Goal: Information Seeking & Learning: Learn about a topic

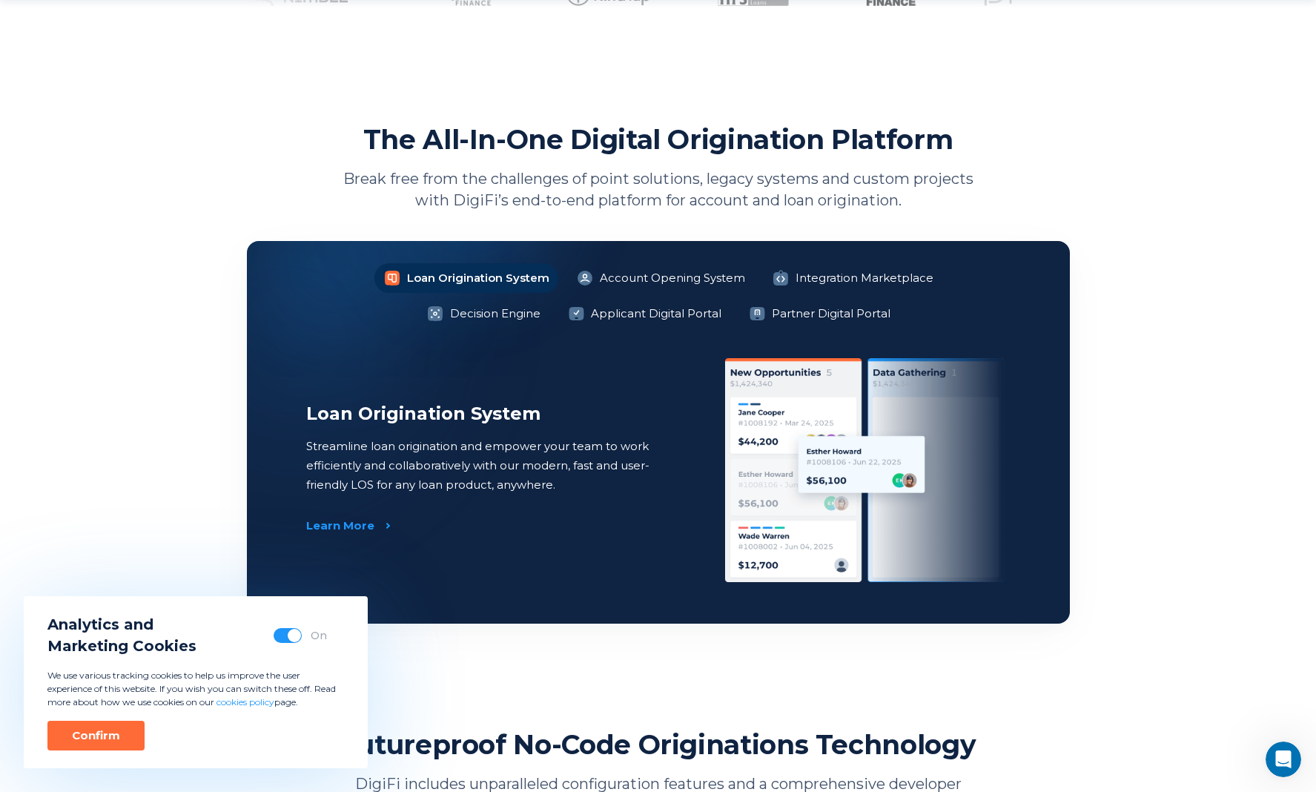
scroll to position [981, 0]
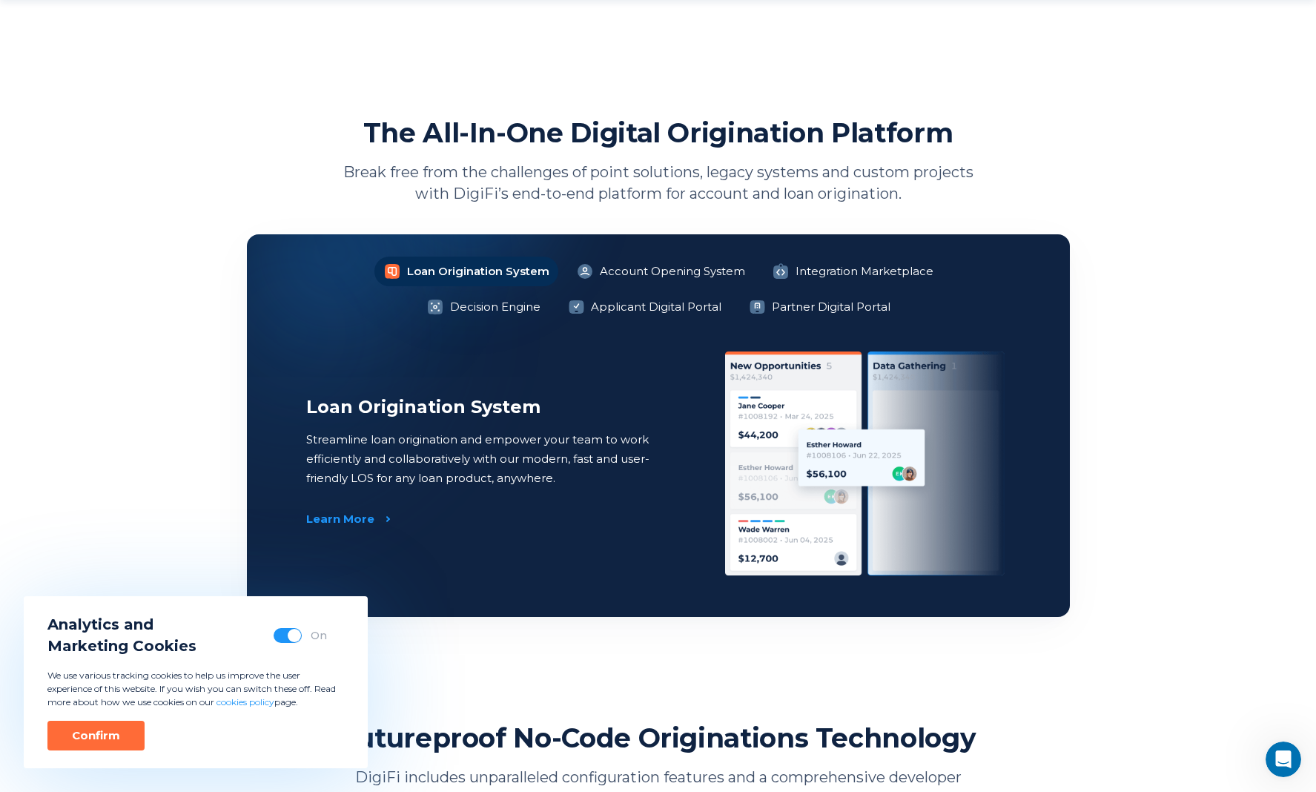
drag, startPoint x: 128, startPoint y: 733, endPoint x: 202, endPoint y: 494, distance: 250.1
click at [126, 732] on button "Confirm" at bounding box center [95, 736] width 97 height 30
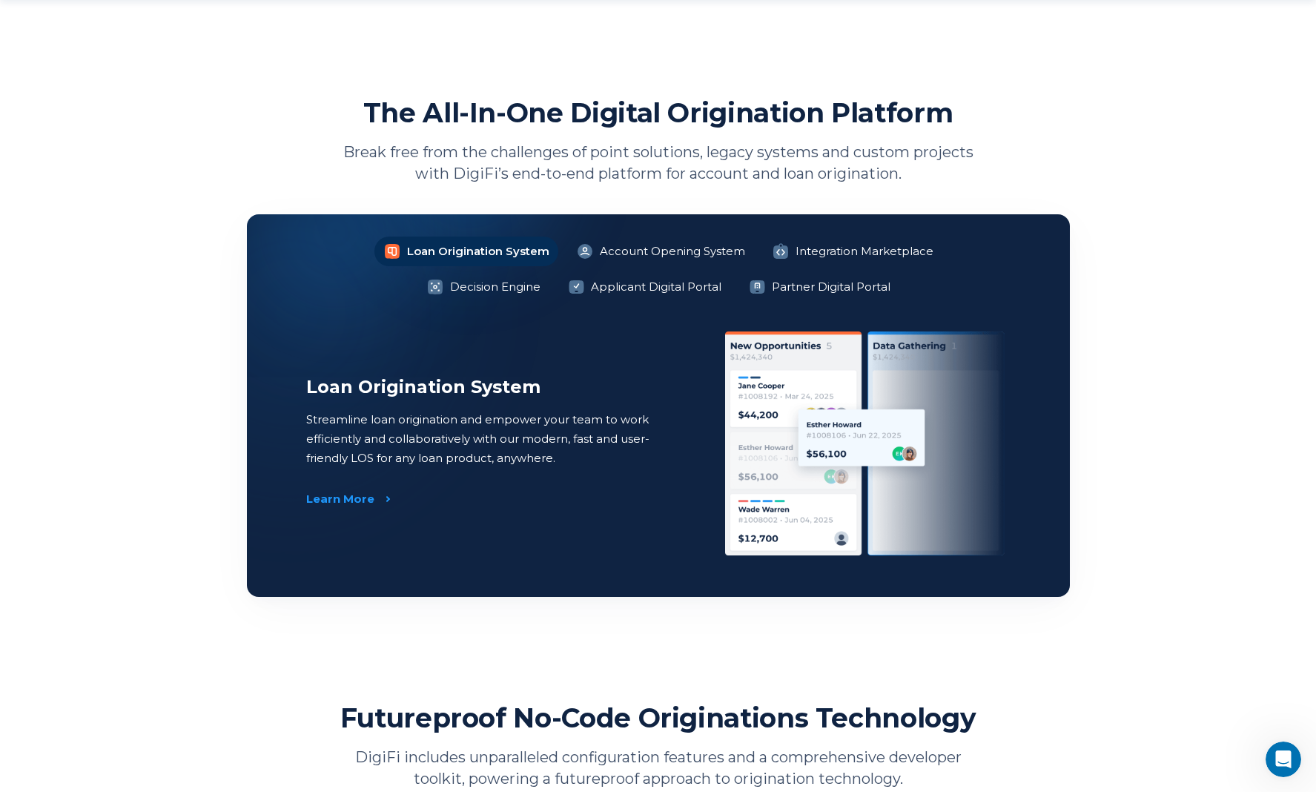
scroll to position [1015, 0]
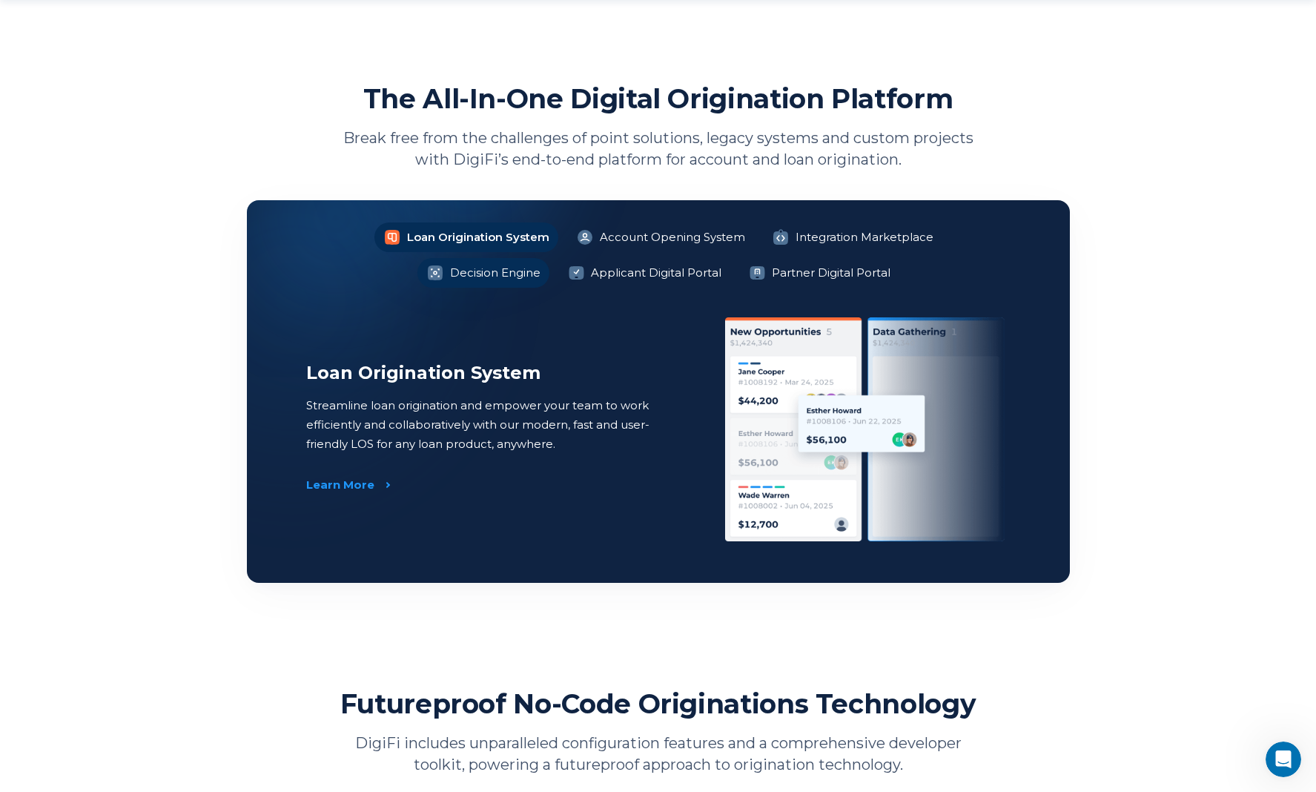
click at [550, 258] on li "Decision Engine" at bounding box center [484, 273] width 132 height 30
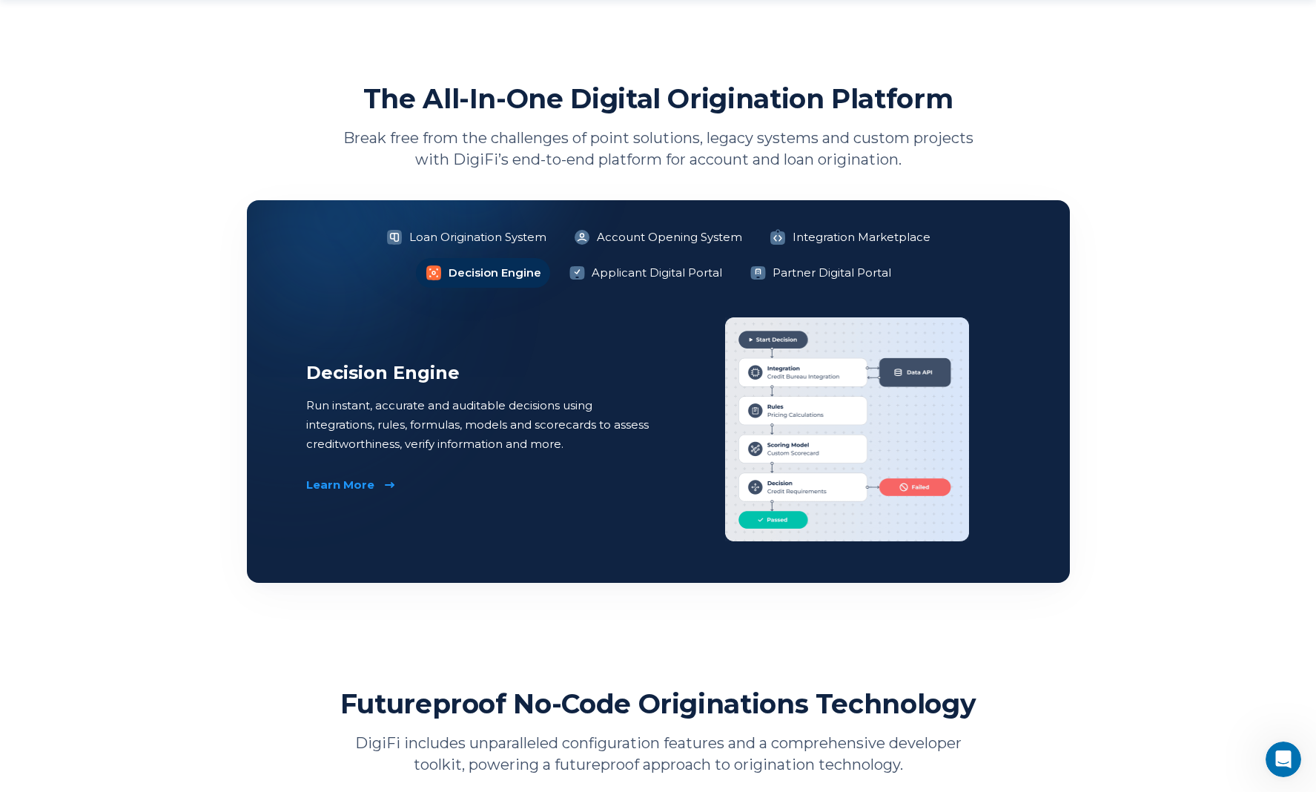
click at [353, 489] on div "Learn More" at bounding box center [340, 485] width 68 height 15
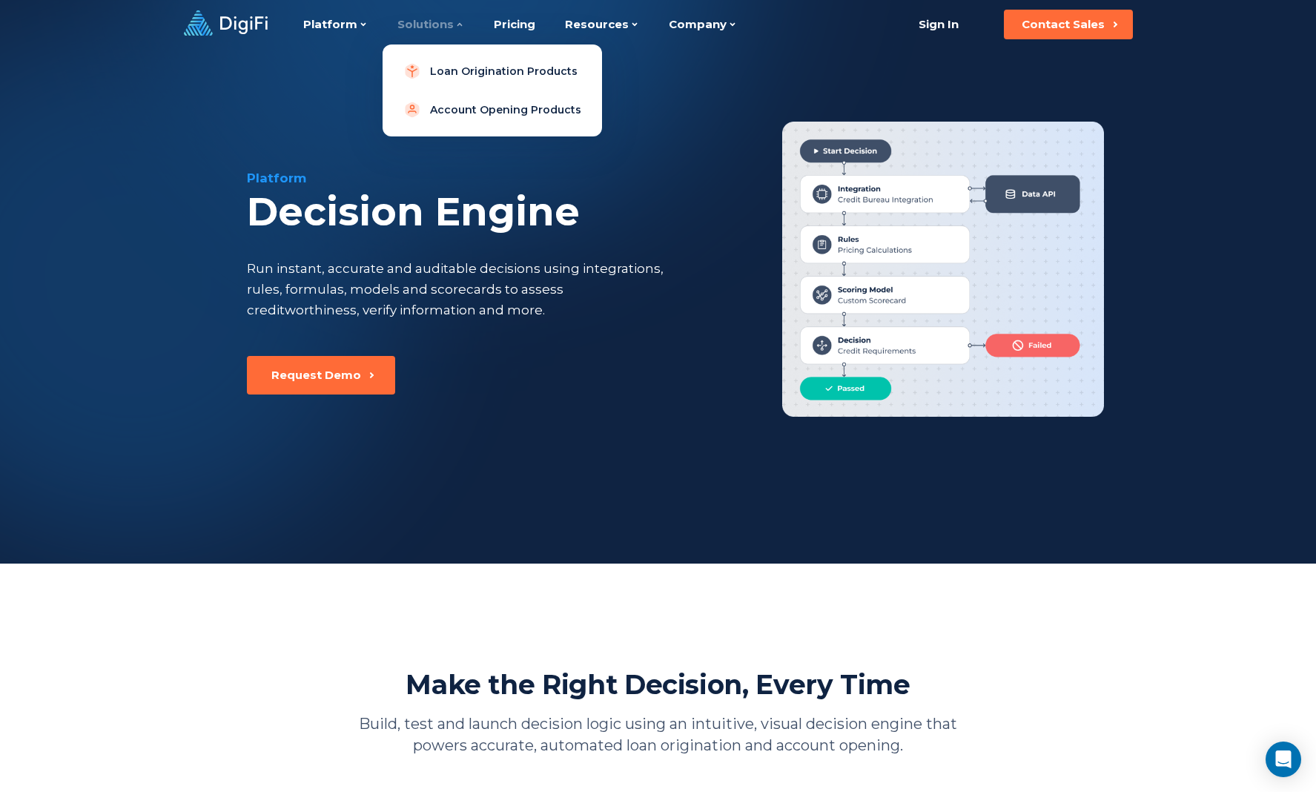
click at [443, 25] on div "Solutions" at bounding box center [431, 24] width 67 height 49
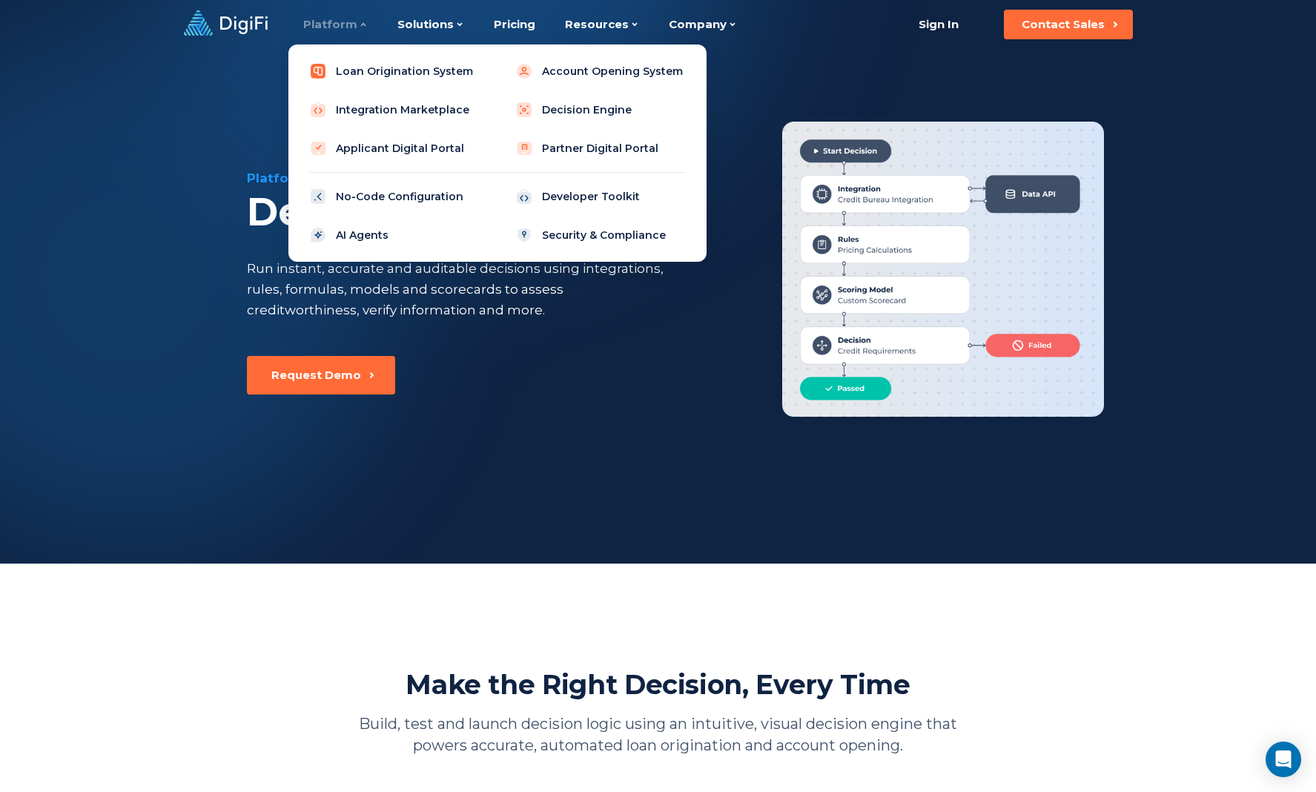
click at [387, 70] on link "Loan Origination System" at bounding box center [394, 71] width 188 height 30
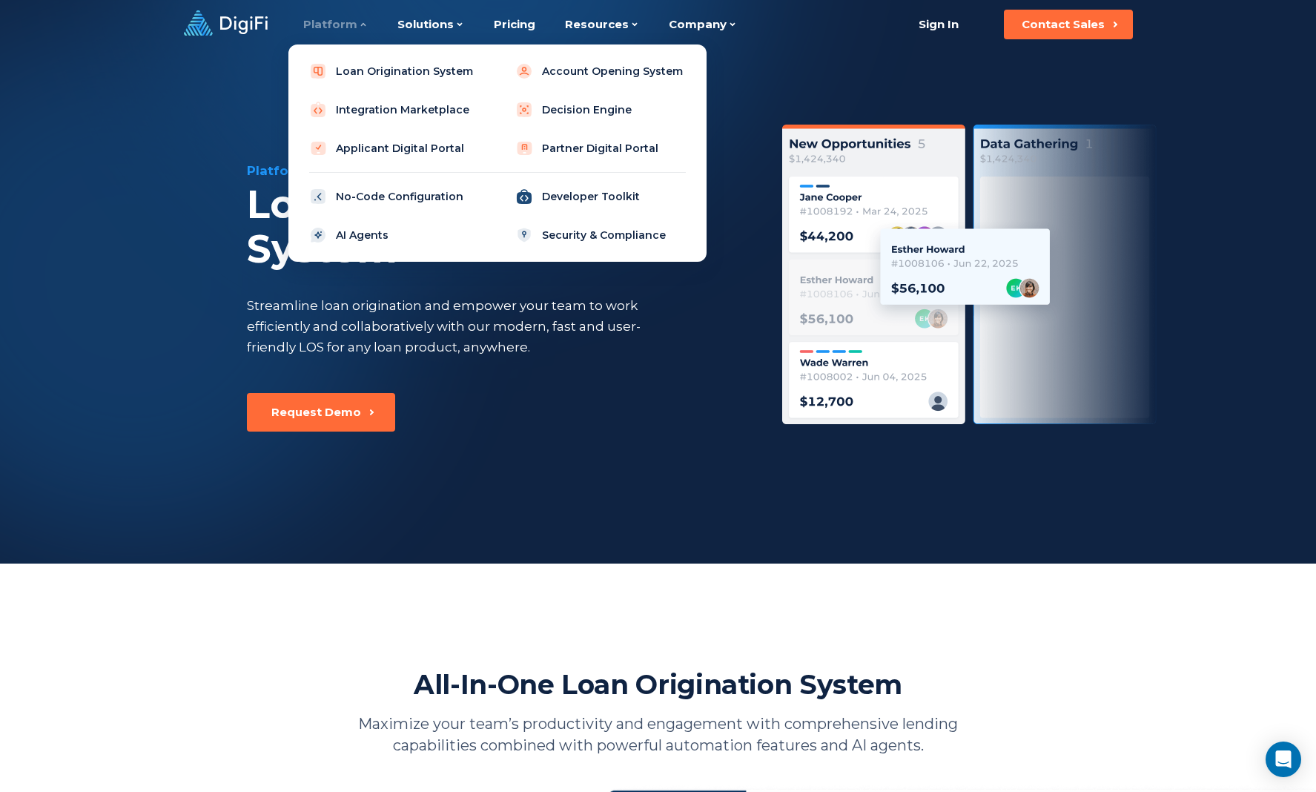
click at [619, 202] on link "Developer Toolkit" at bounding box center [601, 197] width 188 height 30
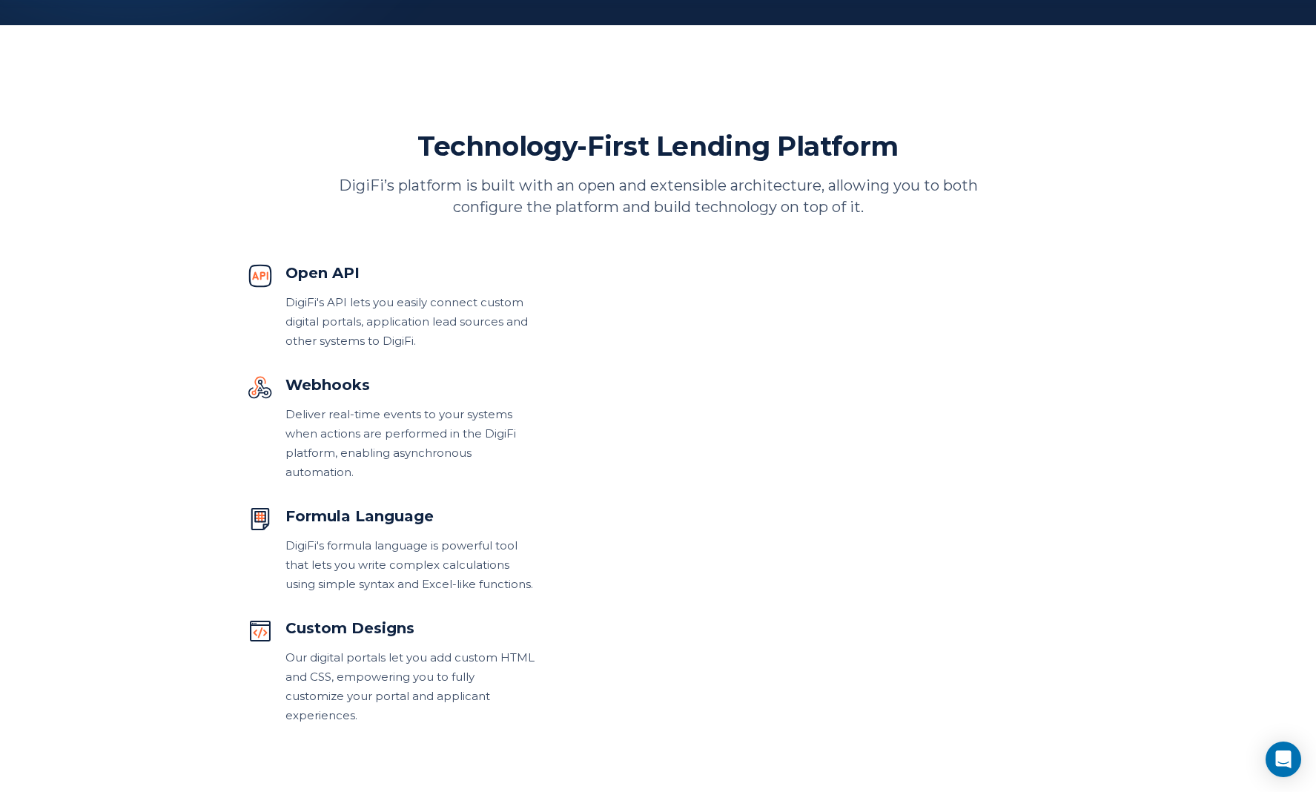
scroll to position [541, 0]
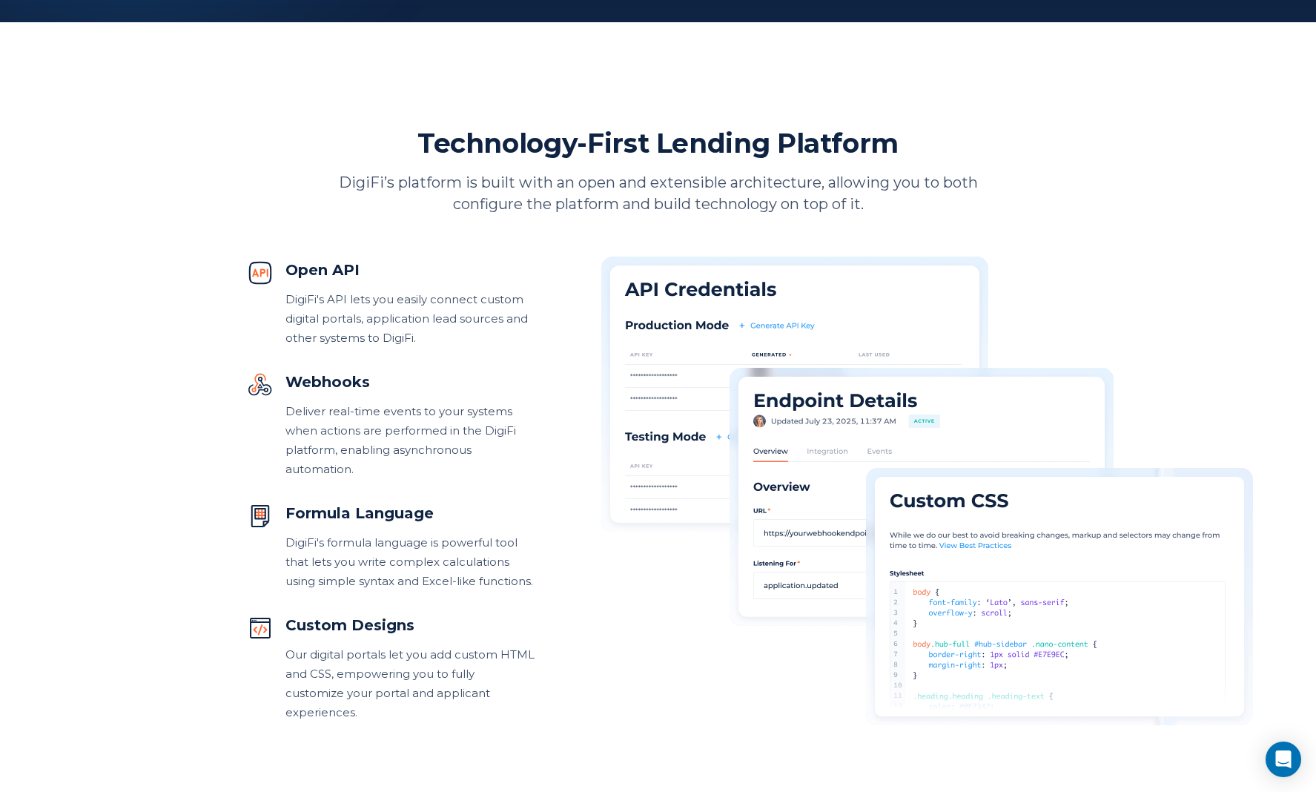
drag, startPoint x: 338, startPoint y: 386, endPoint x: 338, endPoint y: 327, distance: 58.6
click at [338, 385] on div "Webhooks" at bounding box center [410, 383] width 249 height 22
click at [328, 281] on div "Open API" at bounding box center [410, 271] width 249 height 22
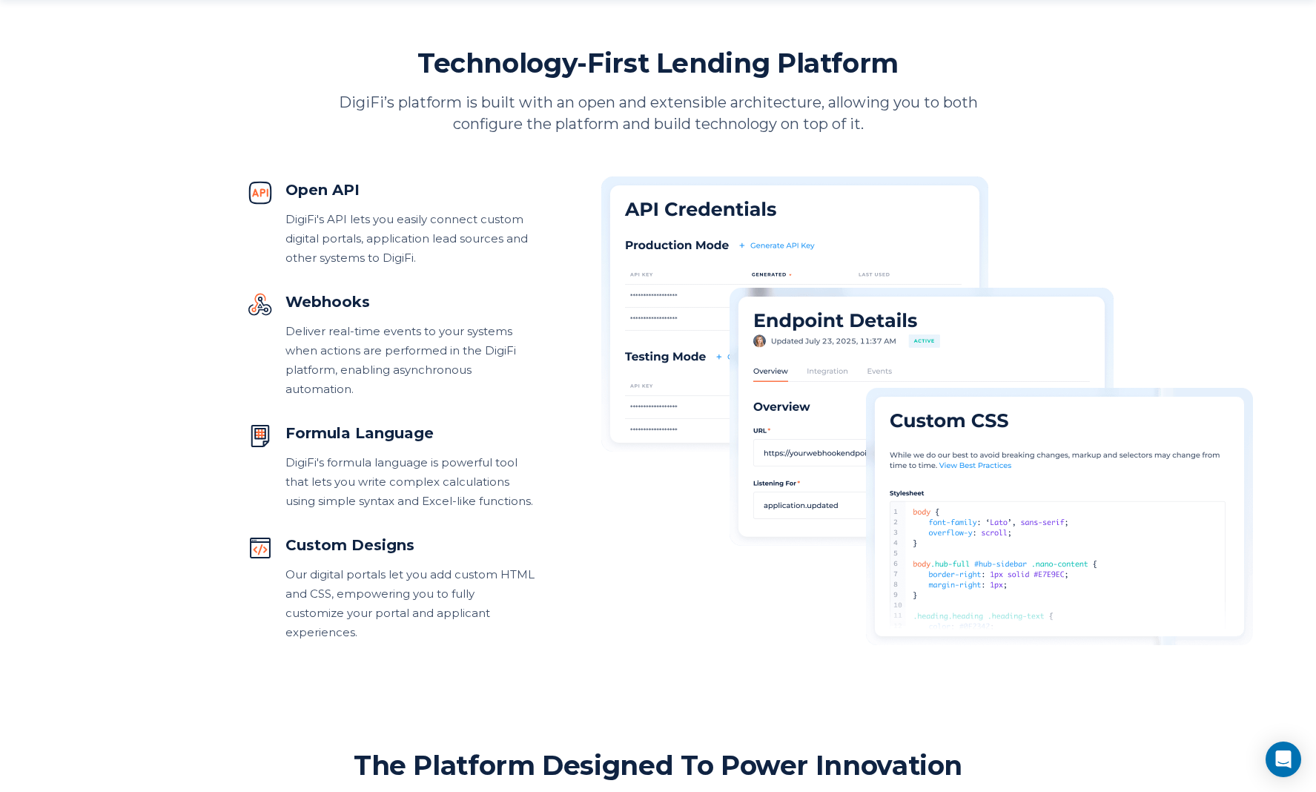
scroll to position [688, 0]
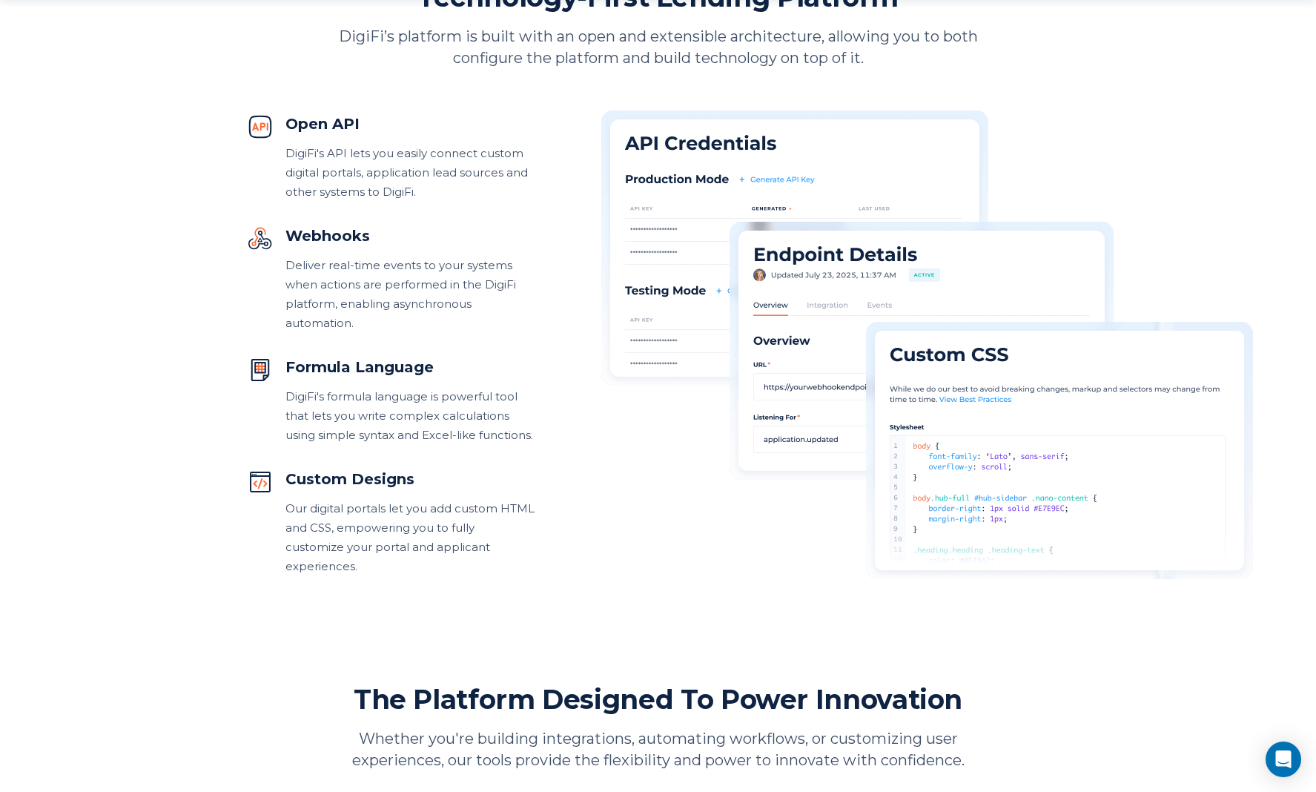
click at [384, 378] on div "Formula Language" at bounding box center [410, 368] width 249 height 22
drag, startPoint x: 378, startPoint y: 513, endPoint x: 375, endPoint y: 484, distance: 29.2
click at [378, 507] on div "Custom Designs Our digital portals let you add custom HTML and CSS, empowering …" at bounding box center [410, 523] width 249 height 108
click at [375, 484] on div "Custom Designs" at bounding box center [410, 480] width 249 height 22
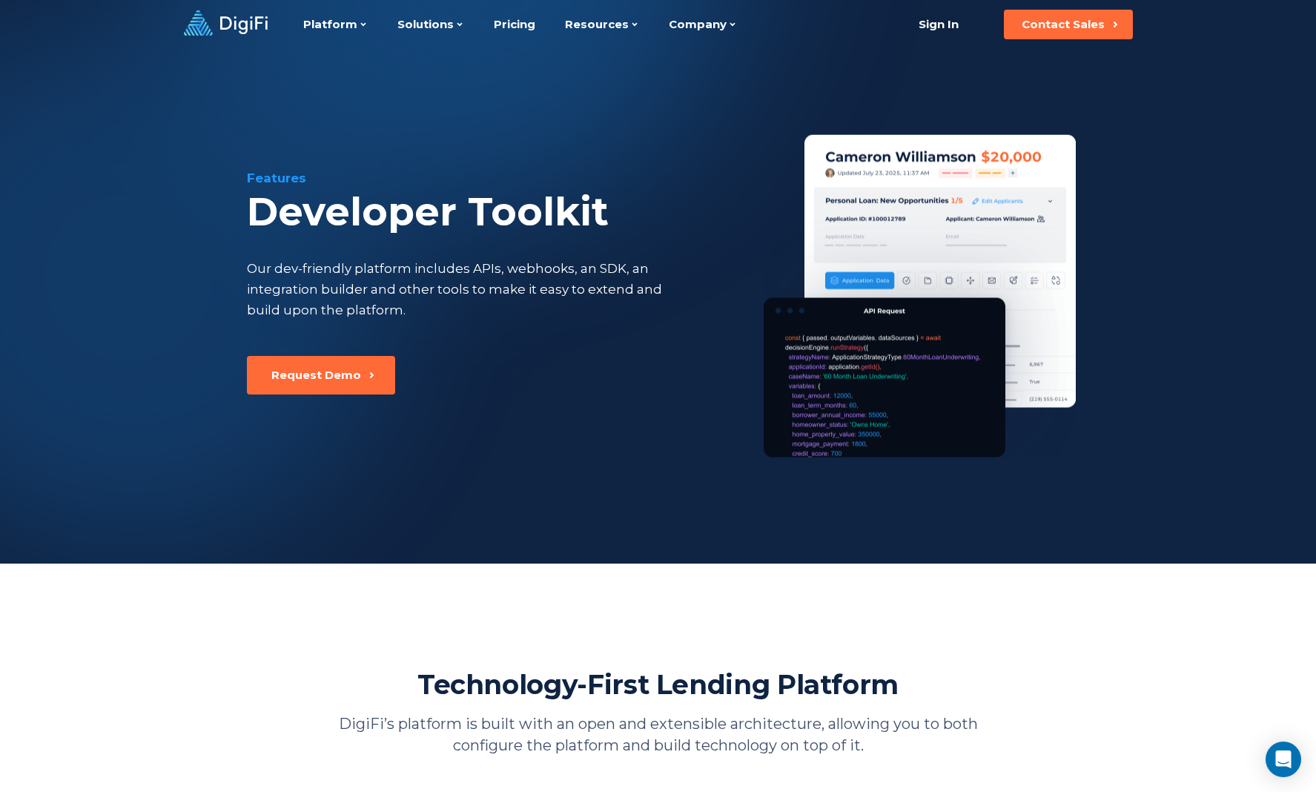
scroll to position [0, 0]
click at [521, 26] on link "Pricing" at bounding box center [515, 24] width 42 height 49
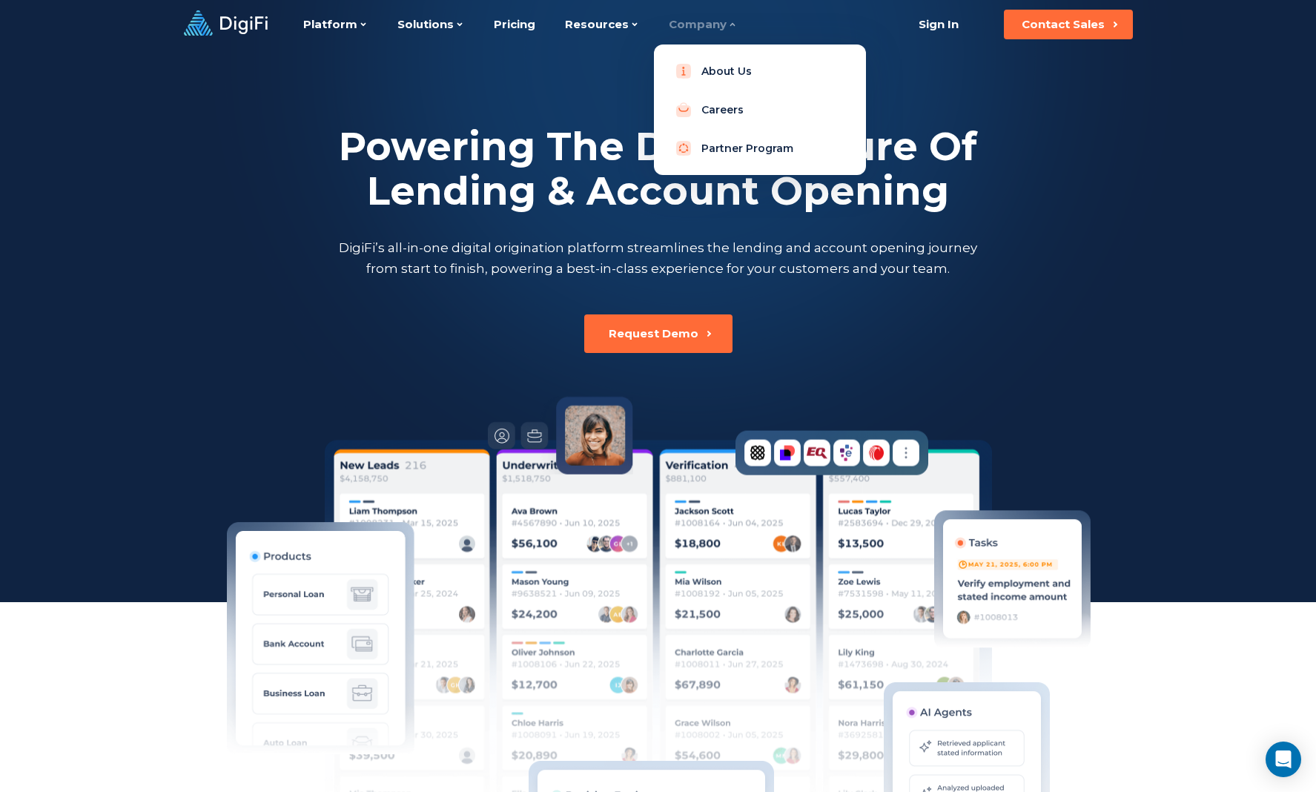
click at [705, 24] on div "Company" at bounding box center [703, 24] width 68 height 49
click at [711, 64] on link "About Us" at bounding box center [760, 71] width 188 height 30
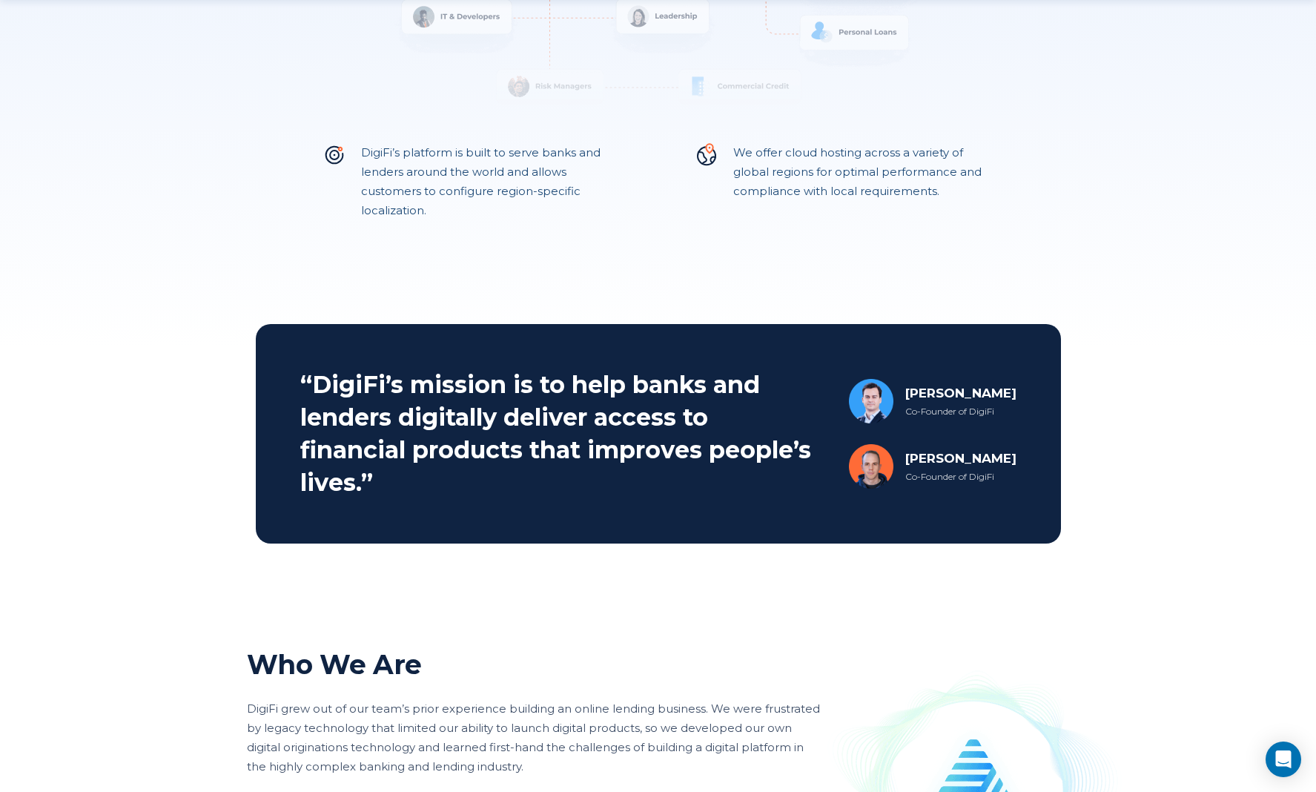
scroll to position [449, 0]
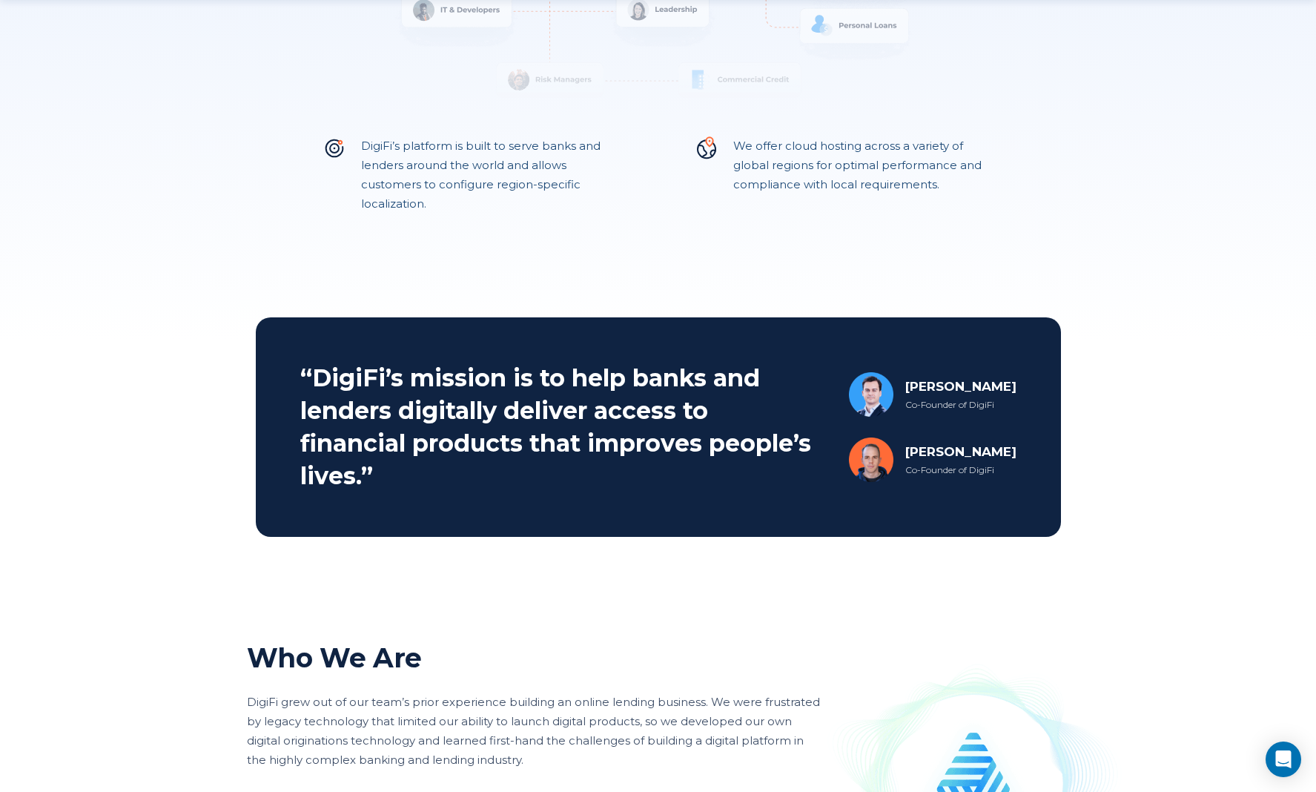
click at [940, 455] on div "Brad Vanderstarren" at bounding box center [961, 452] width 111 height 18
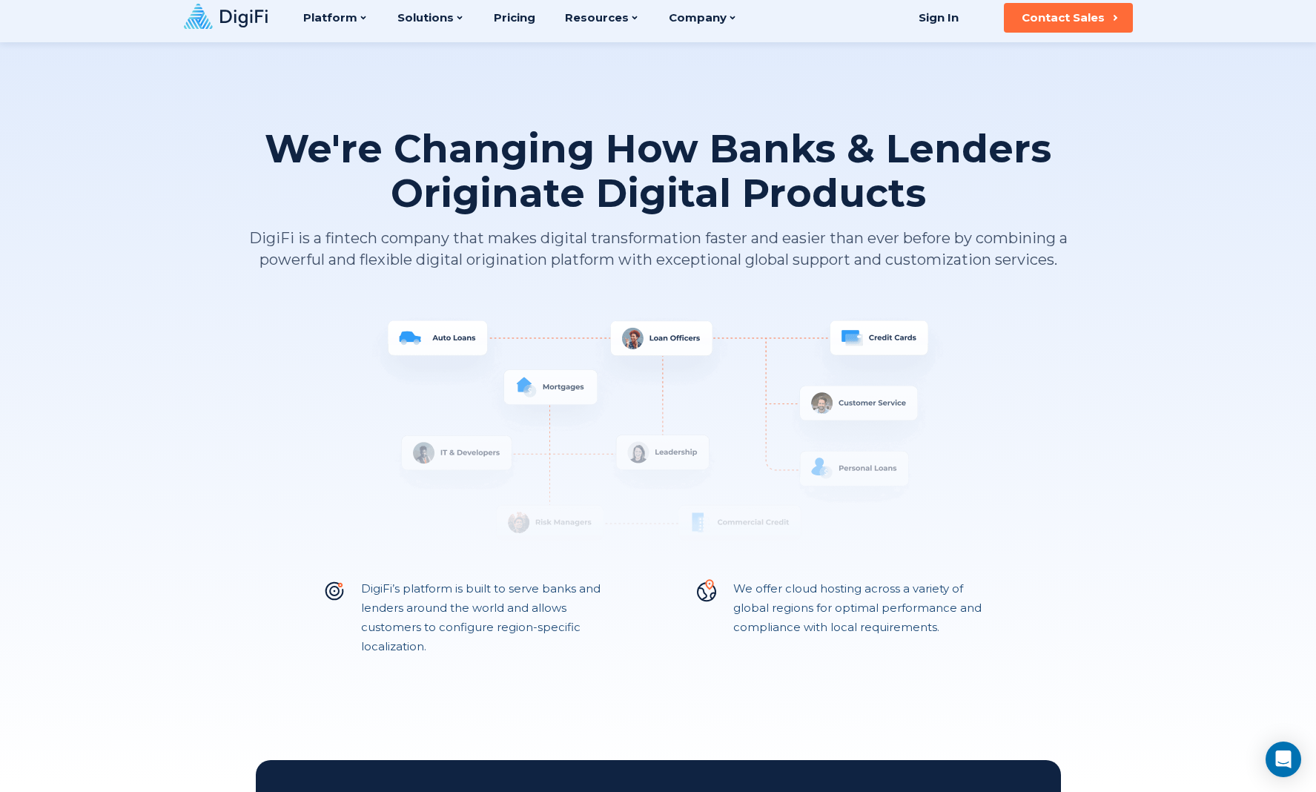
scroll to position [7, 0]
click at [553, 382] on img at bounding box center [658, 440] width 823 height 252
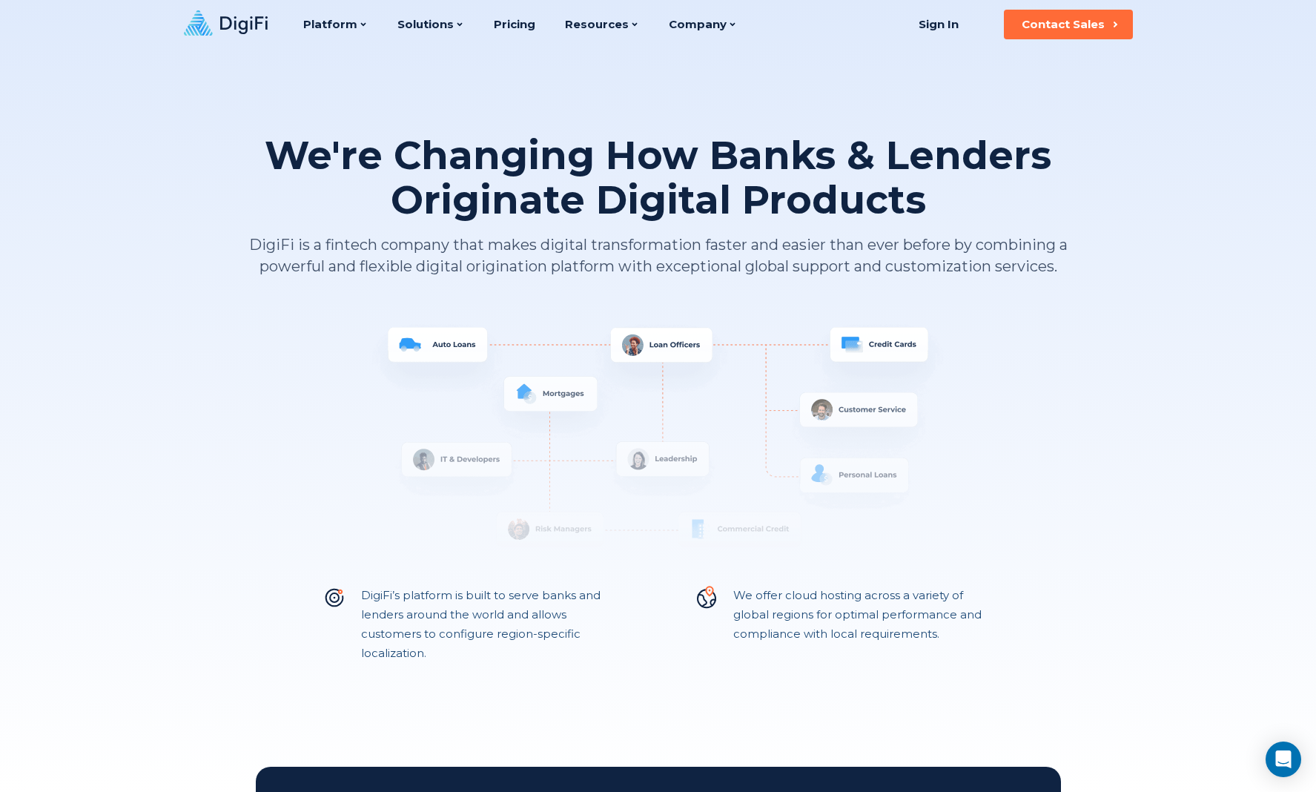
scroll to position [0, 0]
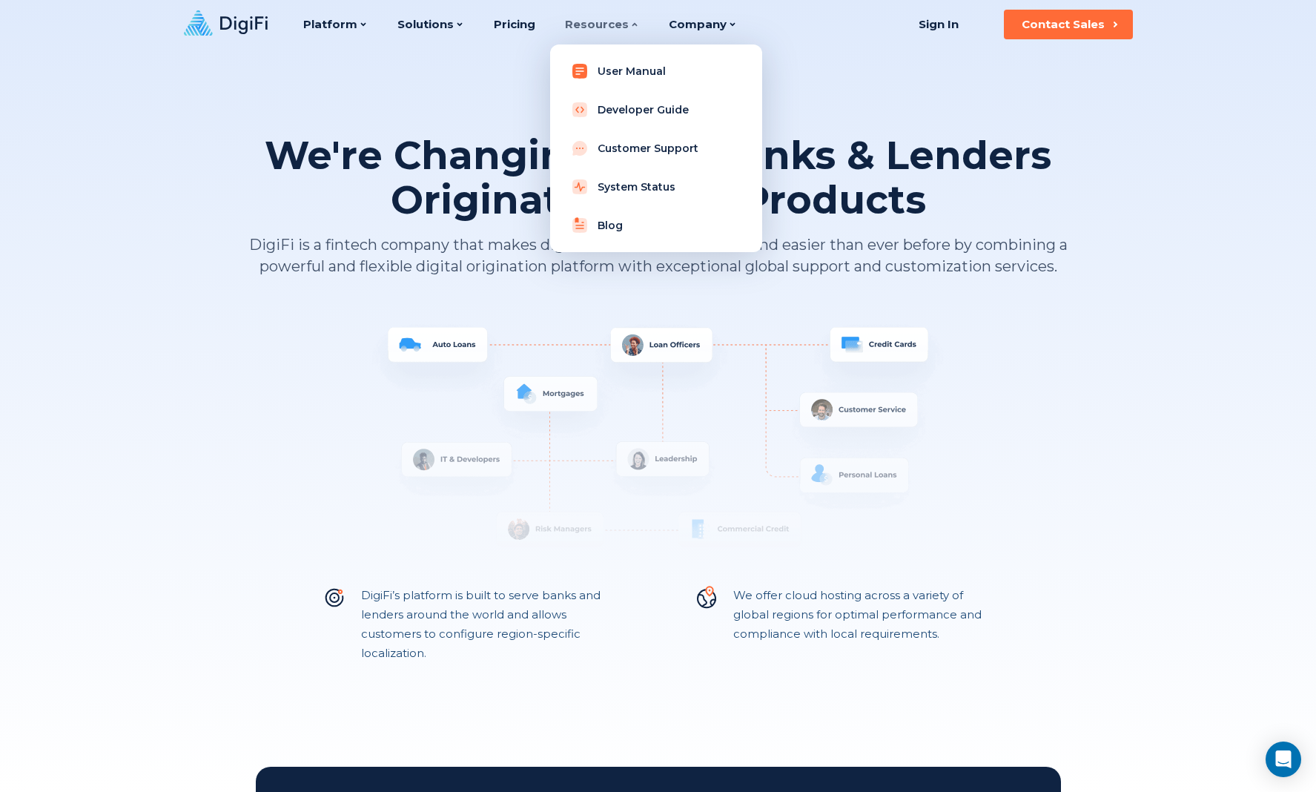
click at [624, 71] on link "User Manual" at bounding box center [656, 71] width 188 height 30
